Goal: Check status: Check status

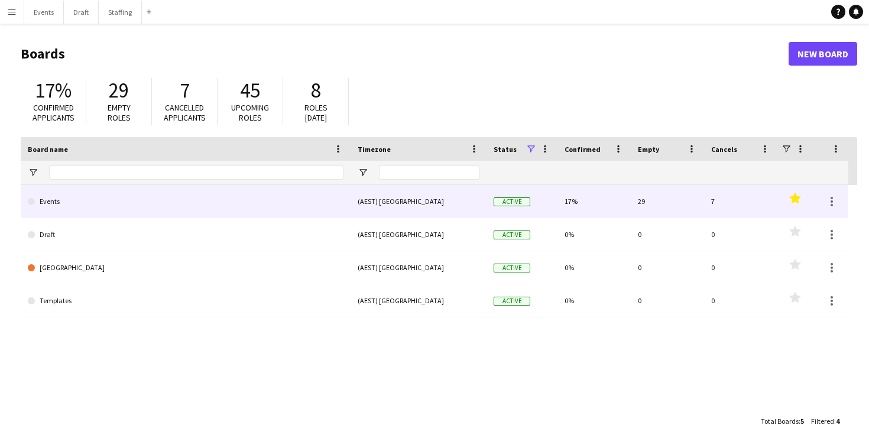
click at [158, 203] on link "Events" at bounding box center [186, 201] width 316 height 33
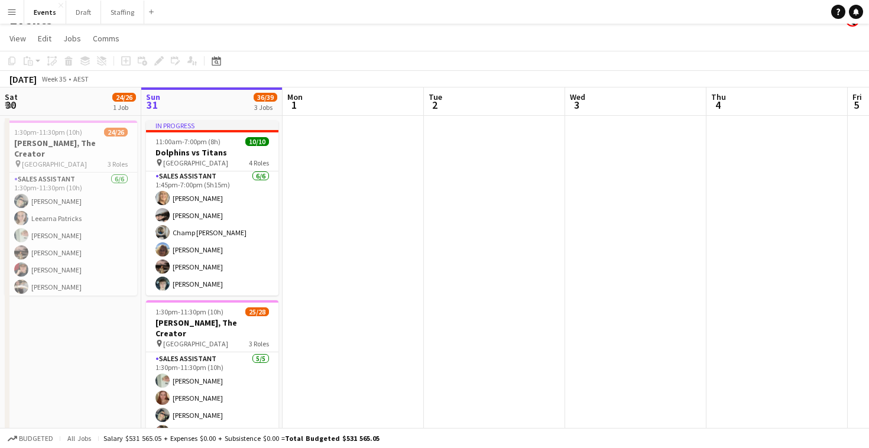
scroll to position [132, 0]
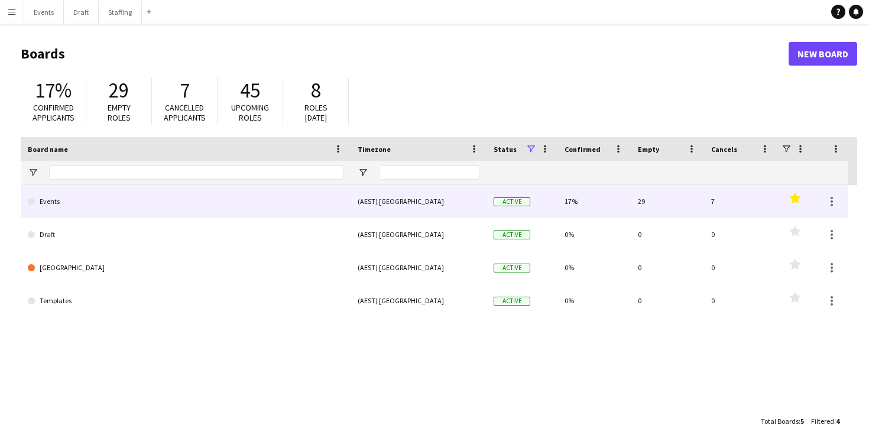
click at [289, 197] on link "Events" at bounding box center [186, 201] width 316 height 33
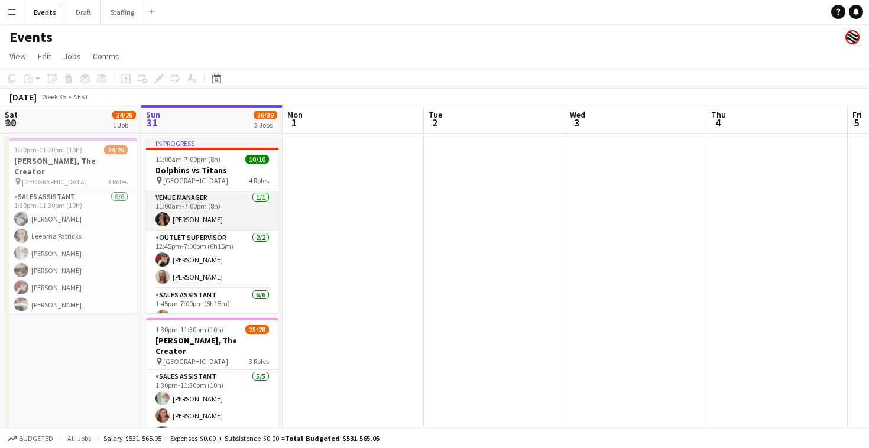
scroll to position [43, 0]
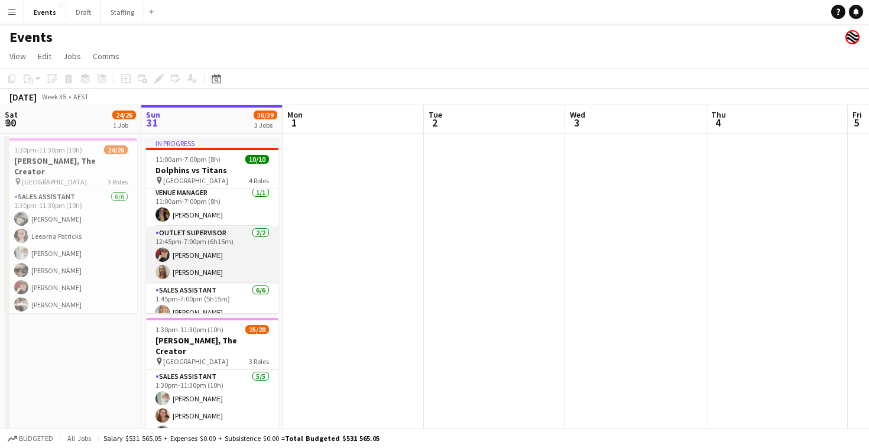
click at [204, 260] on app-card-role "Outlet Supervisor [DATE] 12:45pm-7:00pm (6h15m) [PERSON_NAME] [PERSON_NAME]" at bounding box center [212, 254] width 132 height 57
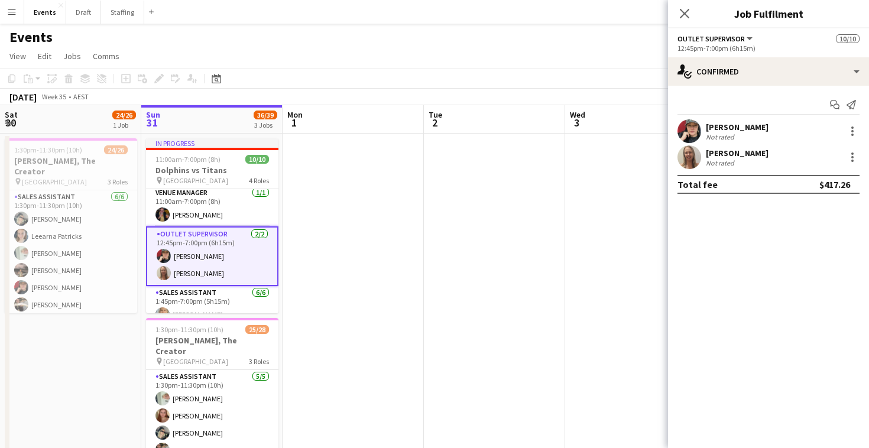
click at [729, 122] on div "[PERSON_NAME]" at bounding box center [737, 127] width 63 height 11
click at [718, 128] on div "[PERSON_NAME]" at bounding box center [737, 127] width 63 height 11
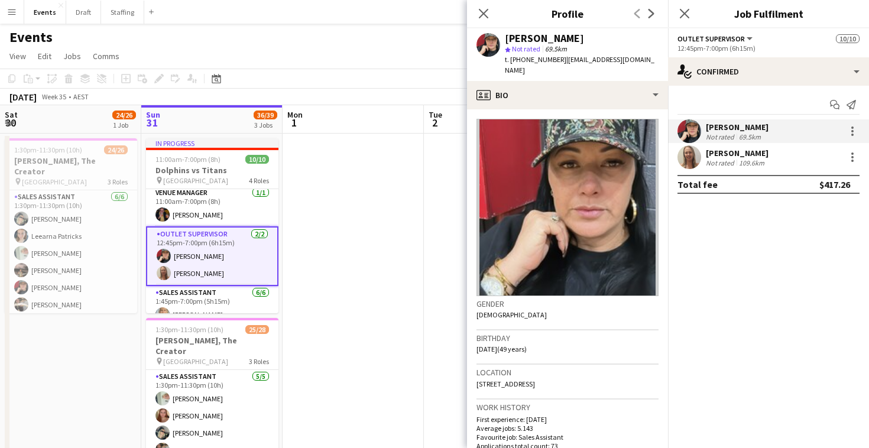
click at [730, 160] on div "Not rated" at bounding box center [721, 162] width 31 height 9
